Goal: Download file/media

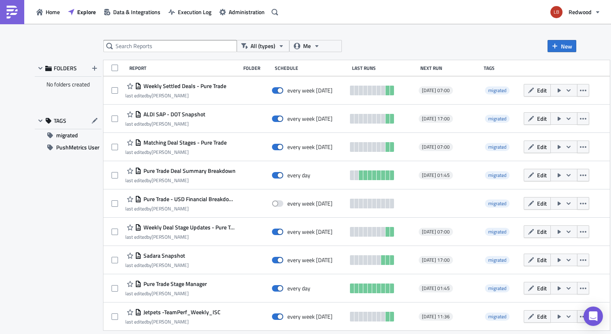
scroll to position [1612, 0]
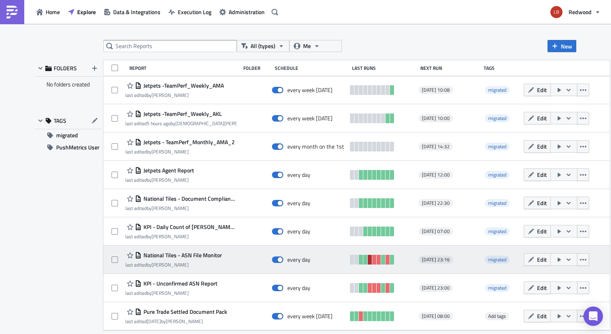
click at [372, 259] on link at bounding box center [370, 260] width 4 height 10
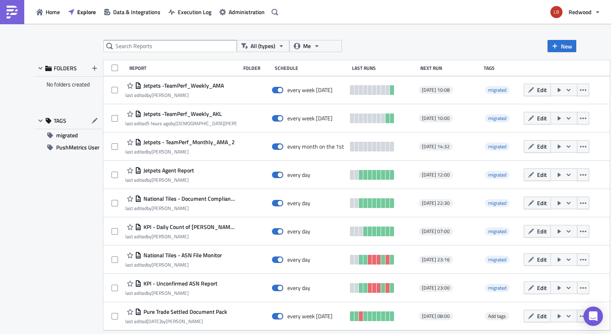
click at [191, 22] on div "Home Explore Data & Integrations Execution Log Administration" at bounding box center [140, 12] width 281 height 24
click at [193, 12] on span "Execution Log" at bounding box center [195, 12] width 34 height 8
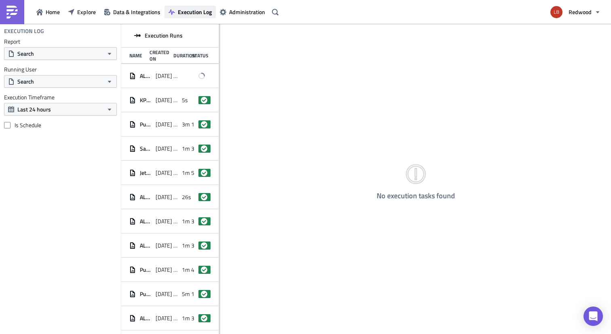
click at [191, 13] on span "Execution Log" at bounding box center [195, 12] width 34 height 8
click at [156, 77] on span "2025-10-10 07:30" at bounding box center [167, 75] width 22 height 7
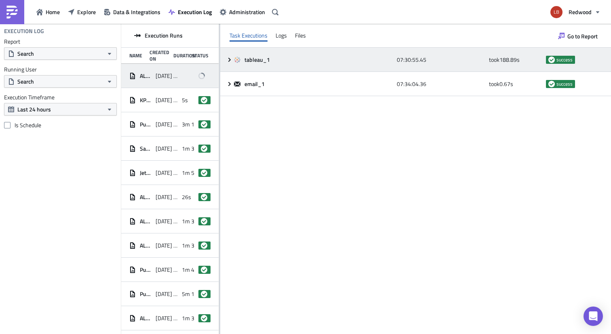
click at [228, 63] on div "tableau_1 07:30:55.45 took 188.89 s success" at bounding box center [415, 60] width 391 height 24
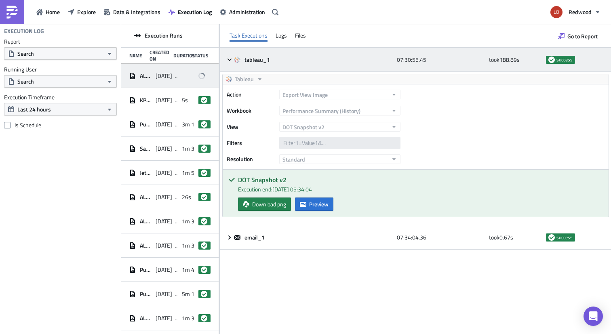
click at [228, 63] on div "tableau_1 07:30:55.45 took 188.89 s success" at bounding box center [415, 60] width 391 height 24
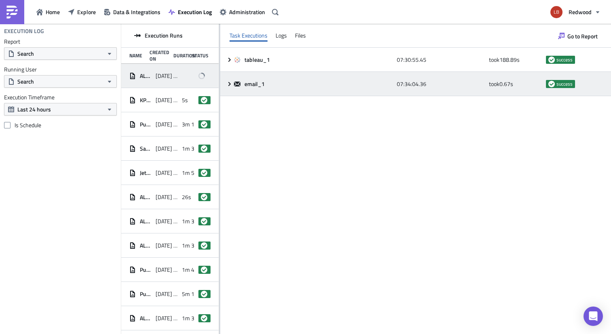
click at [231, 78] on div "email_1 07:34:04.36 took 0.67 s success" at bounding box center [415, 84] width 391 height 24
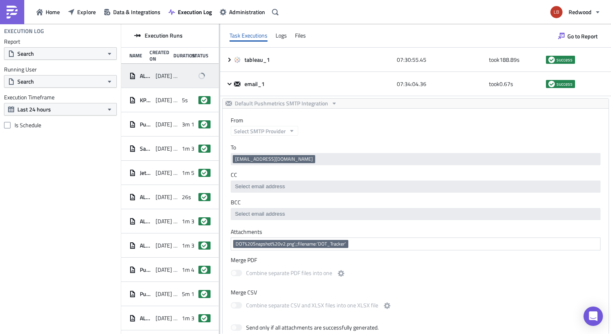
click at [40, 19] on div "Home Explore Data & Integrations Execution Log Administration" at bounding box center [140, 12] width 281 height 24
click at [18, 15] on link at bounding box center [12, 12] width 24 height 24
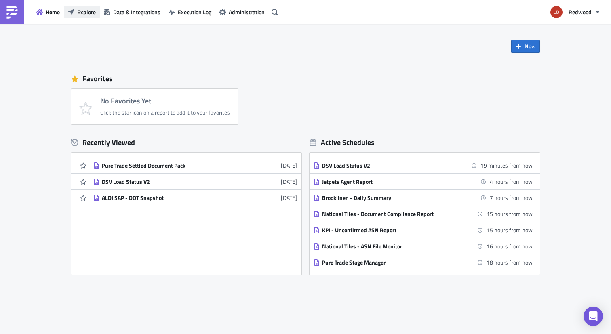
click at [82, 10] on span "Explore" at bounding box center [86, 12] width 19 height 8
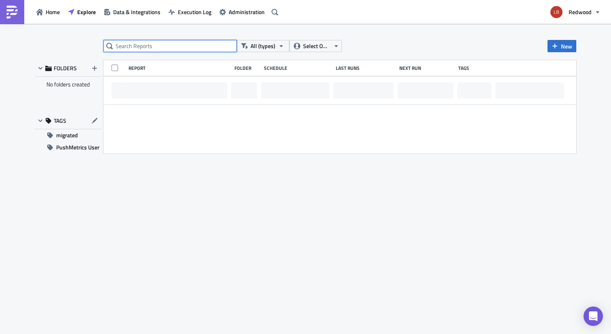
click at [155, 48] on input "text" at bounding box center [169, 46] width 133 height 12
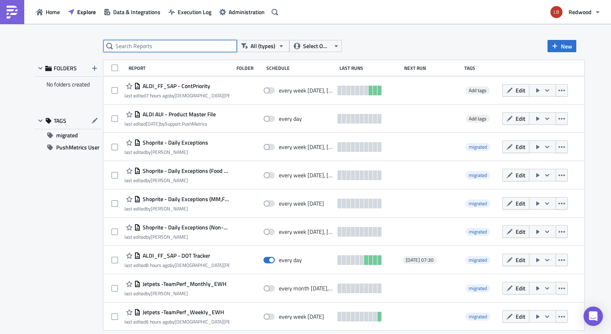
paste input "ALDI_FF_SAP - Exceptions-Shipment Booking"
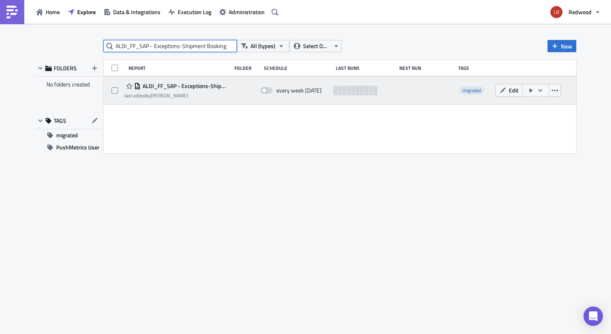
type input "ALDI_FF_SAP - Exceptions-Shipment Booking"
click at [542, 90] on icon "button" at bounding box center [540, 90] width 6 height 6
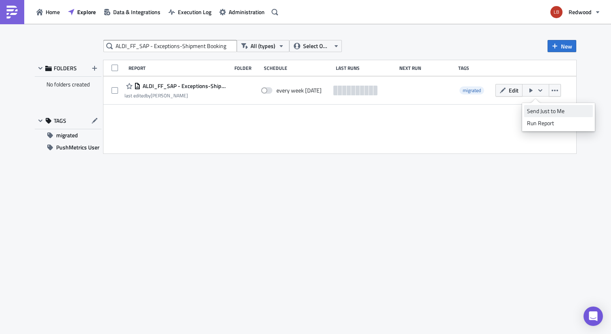
click at [543, 109] on div "Send Just to Me" at bounding box center [558, 111] width 63 height 8
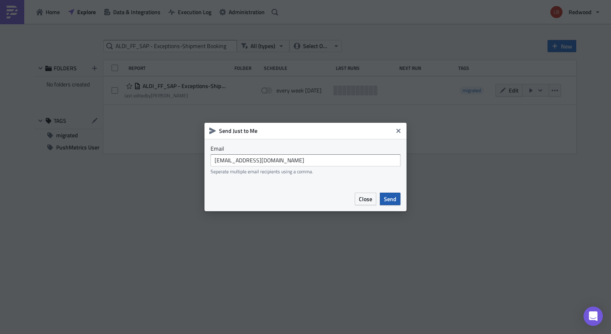
click at [392, 196] on span "Send" at bounding box center [390, 199] width 13 height 8
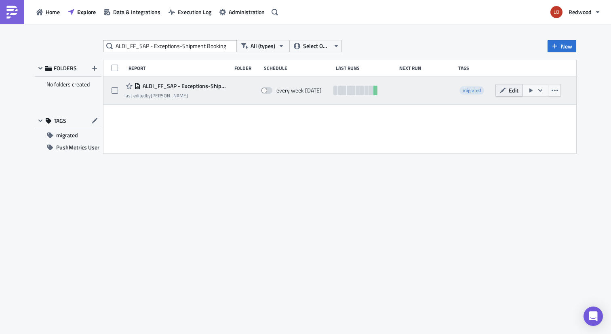
click at [515, 90] on span "Edit" at bounding box center [514, 90] width 10 height 8
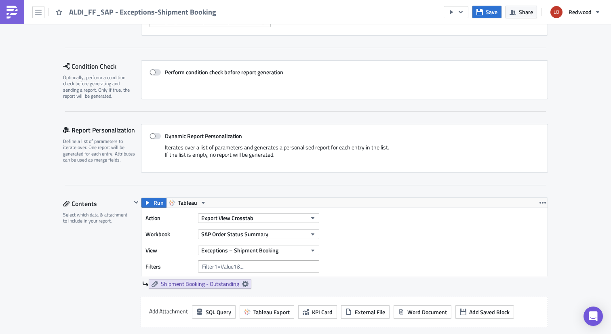
scroll to position [203, 0]
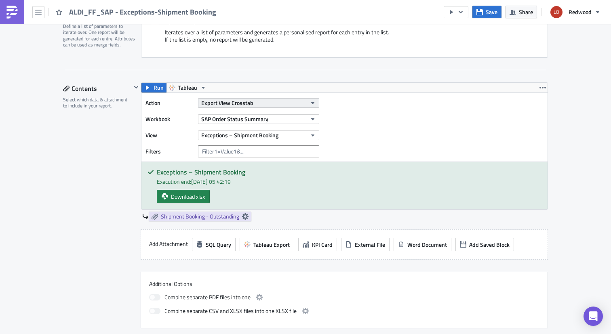
click at [275, 101] on button "Export View Crosstab" at bounding box center [258, 103] width 121 height 10
click at [72, 167] on div "Contents Select which data & attachment to include in your report." at bounding box center [97, 205] width 68 height 246
click at [242, 219] on icon at bounding box center [245, 216] width 6 height 6
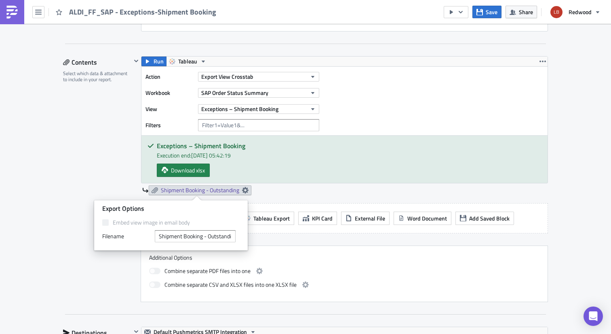
scroll to position [230, 0]
click at [216, 233] on input "Shipment Booking - Outstanding" at bounding box center [195, 236] width 81 height 12
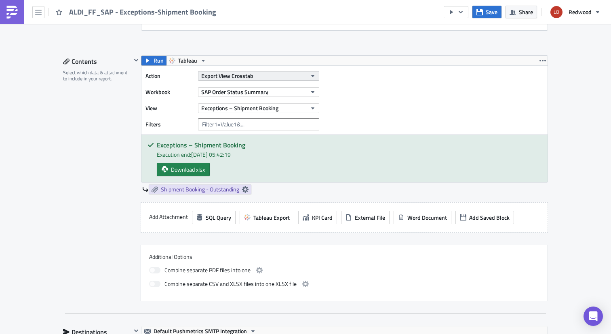
click at [264, 77] on button "Export View Crosstab" at bounding box center [258, 76] width 121 height 10
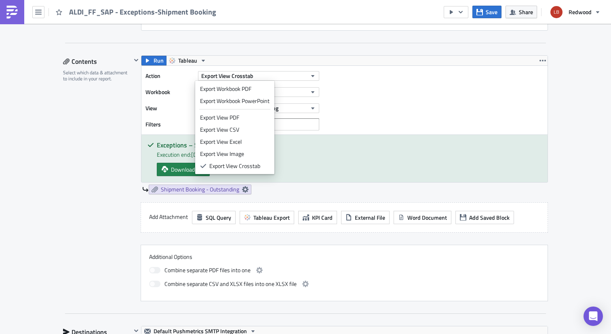
click at [383, 96] on div "Action Export View Crosstab Workbook SAP Order Status Summary View Exceptions –…" at bounding box center [344, 100] width 406 height 69
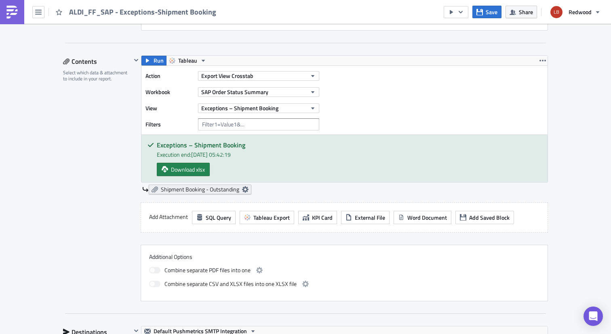
click at [243, 187] on icon at bounding box center [245, 189] width 6 height 6
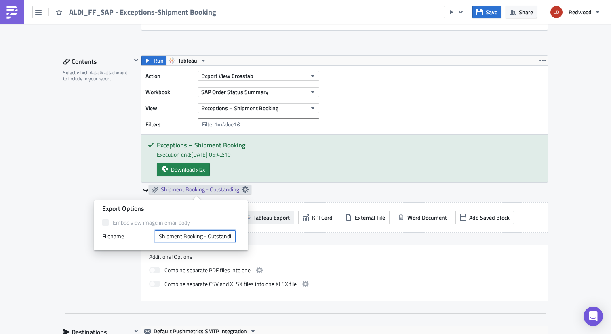
scroll to position [0, 5]
drag, startPoint x: 206, startPoint y: 238, endPoint x: 276, endPoint y: 223, distance: 72.0
click at [277, 223] on body "ALDI_FF_SAP - Exceptions-Shipment Booking Save Share Redwood Execution Log Edit…" at bounding box center [305, 167] width 611 height 335
click at [309, 165] on div "Download xlsx" at bounding box center [349, 169] width 385 height 13
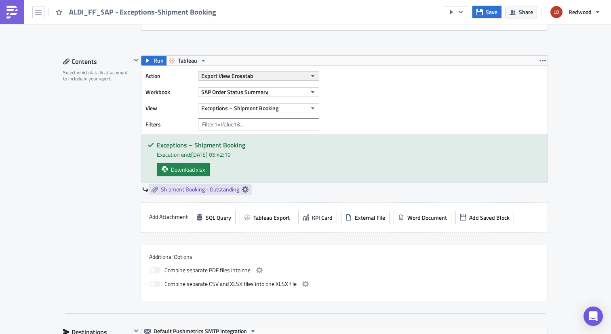
click at [283, 80] on button "Export View Crosstab" at bounding box center [258, 76] width 121 height 10
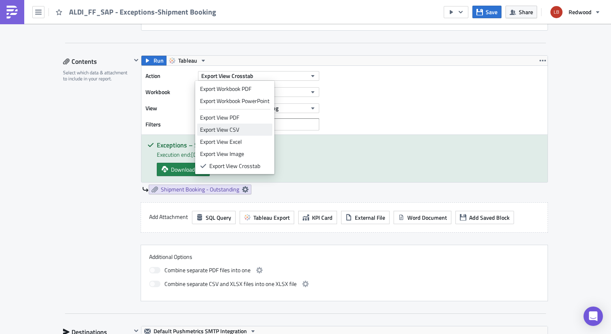
click at [251, 127] on div "Export View CSV" at bounding box center [234, 130] width 69 height 8
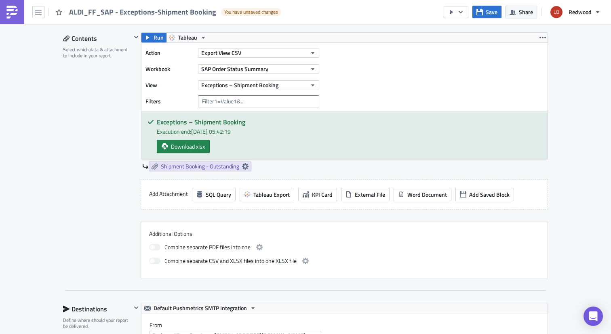
scroll to position [231, 0]
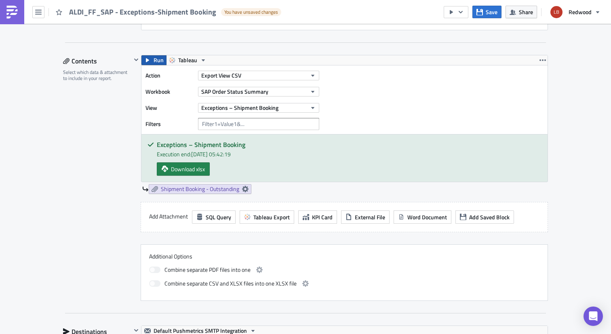
click at [156, 61] on span "Run" at bounding box center [158, 60] width 10 height 10
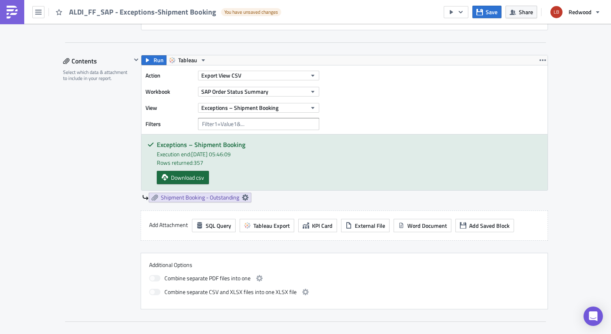
click at [173, 177] on span "Download csv" at bounding box center [187, 177] width 33 height 8
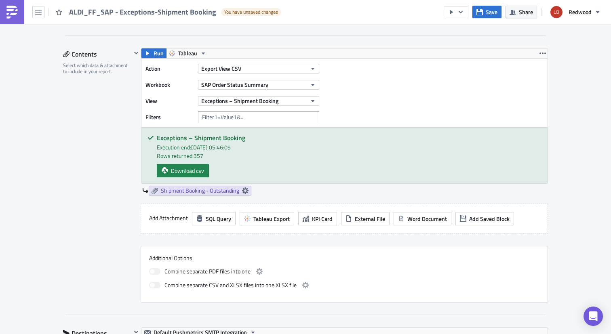
scroll to position [239, 0]
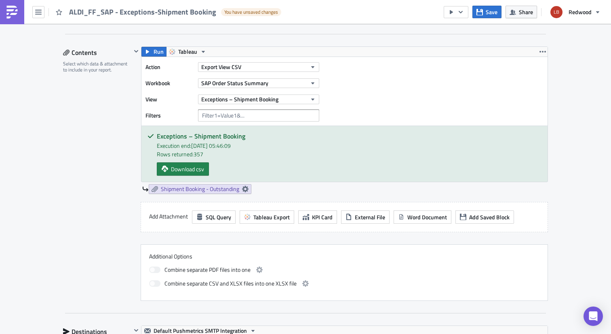
click at [18, 9] on img at bounding box center [12, 12] width 13 height 13
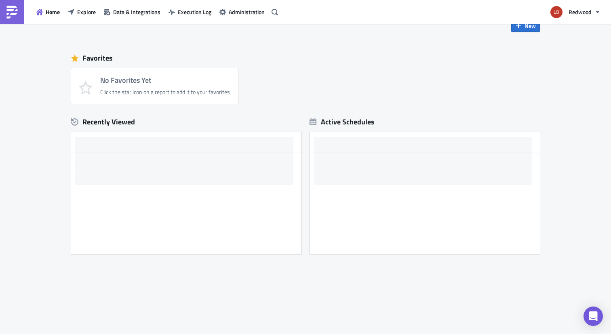
scroll to position [21, 0]
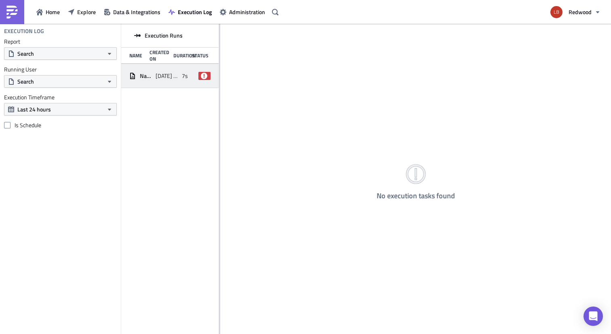
click at [204, 74] on icon at bounding box center [204, 75] width 6 height 6
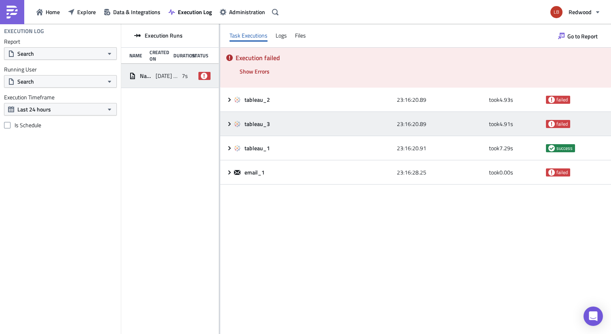
click at [254, 127] on span "tableau_3" at bounding box center [257, 123] width 27 height 7
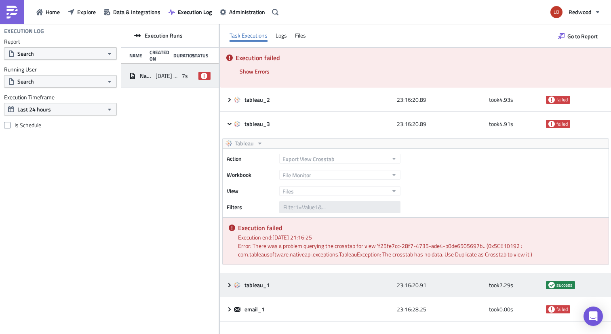
click at [243, 278] on div "tableau_1" at bounding box center [313, 285] width 159 height 15
